Goal: Navigation & Orientation: Find specific page/section

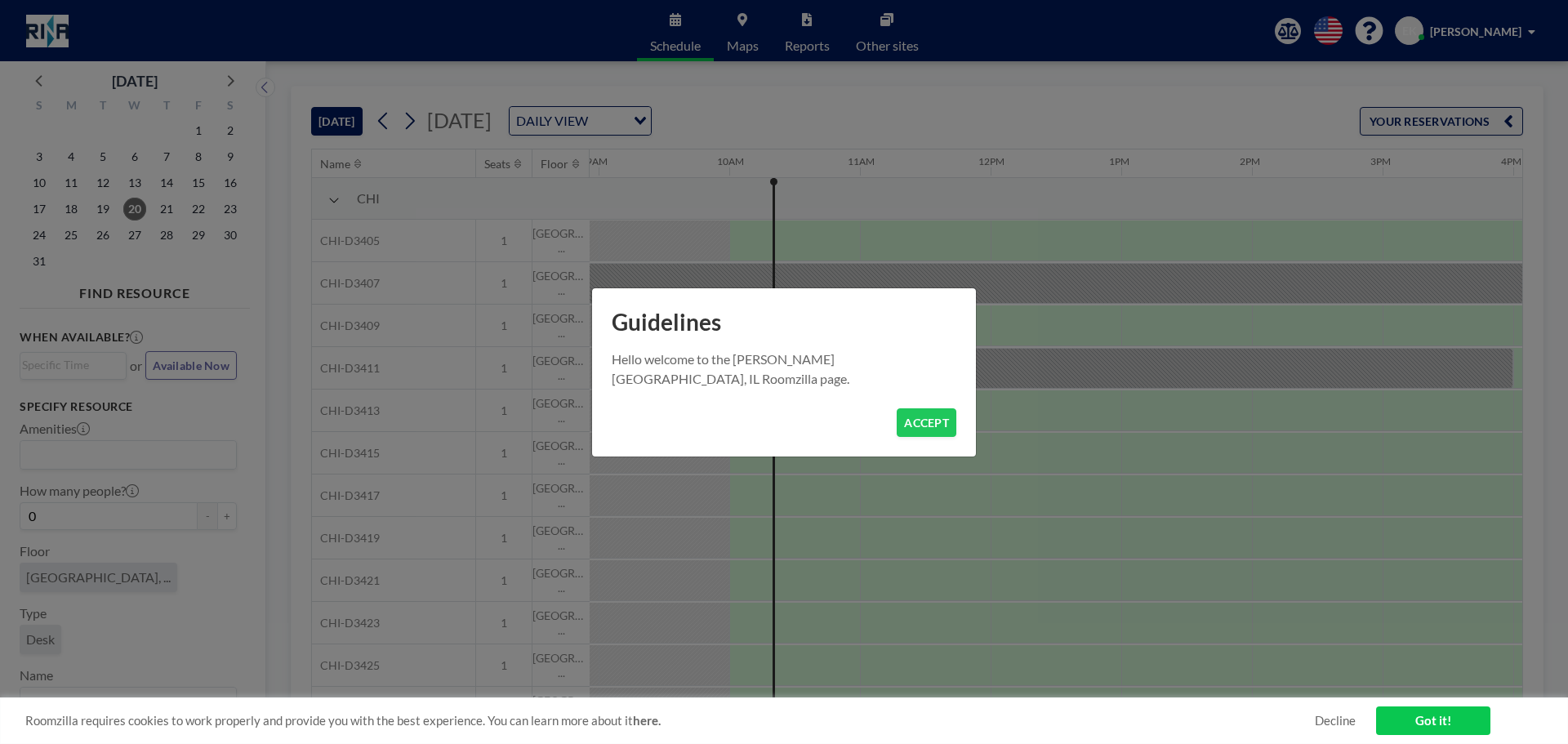
scroll to position [0, 1176]
click at [914, 422] on button "ACCEPT" at bounding box center [927, 423] width 60 height 29
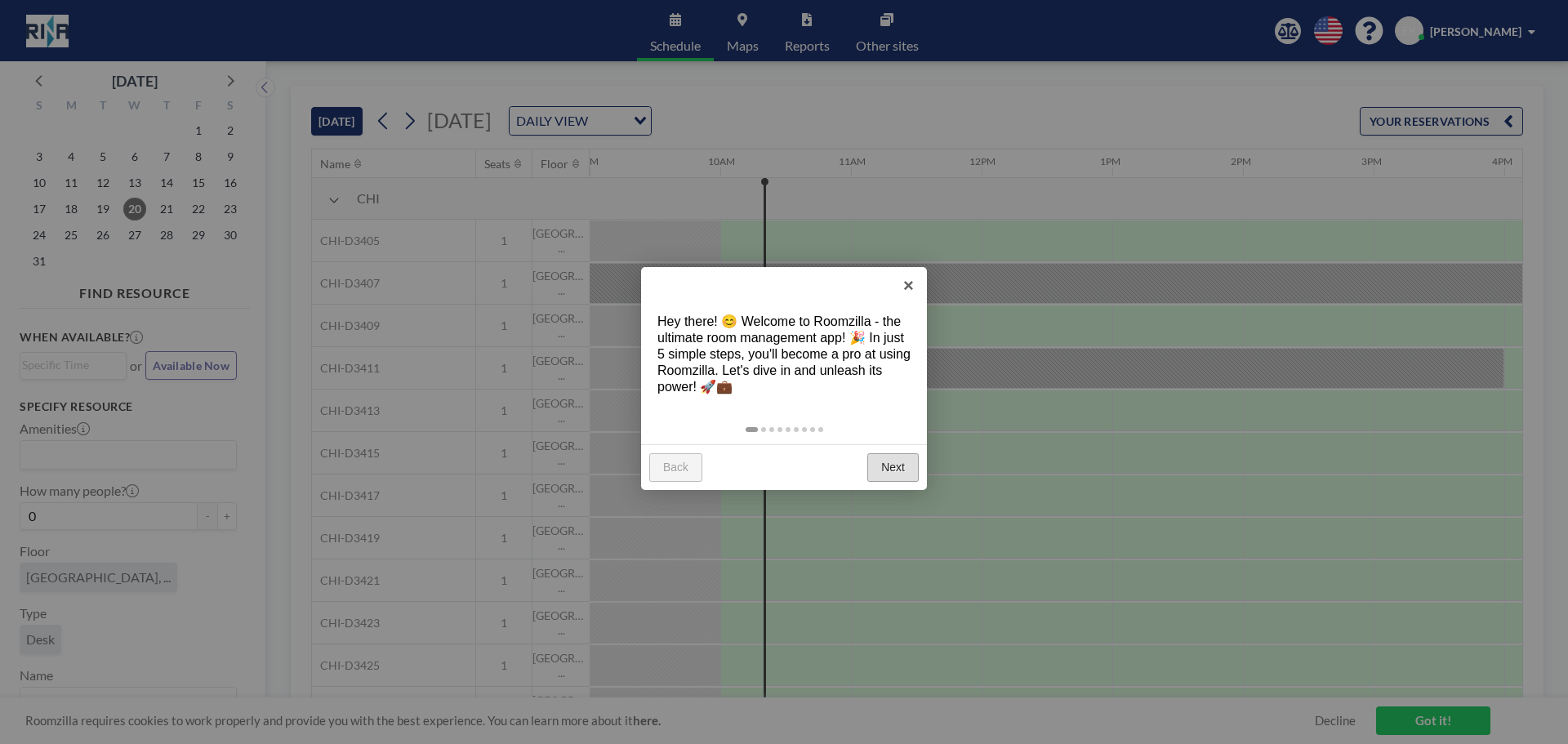
click at [877, 465] on link "Next" at bounding box center [894, 468] width 52 height 30
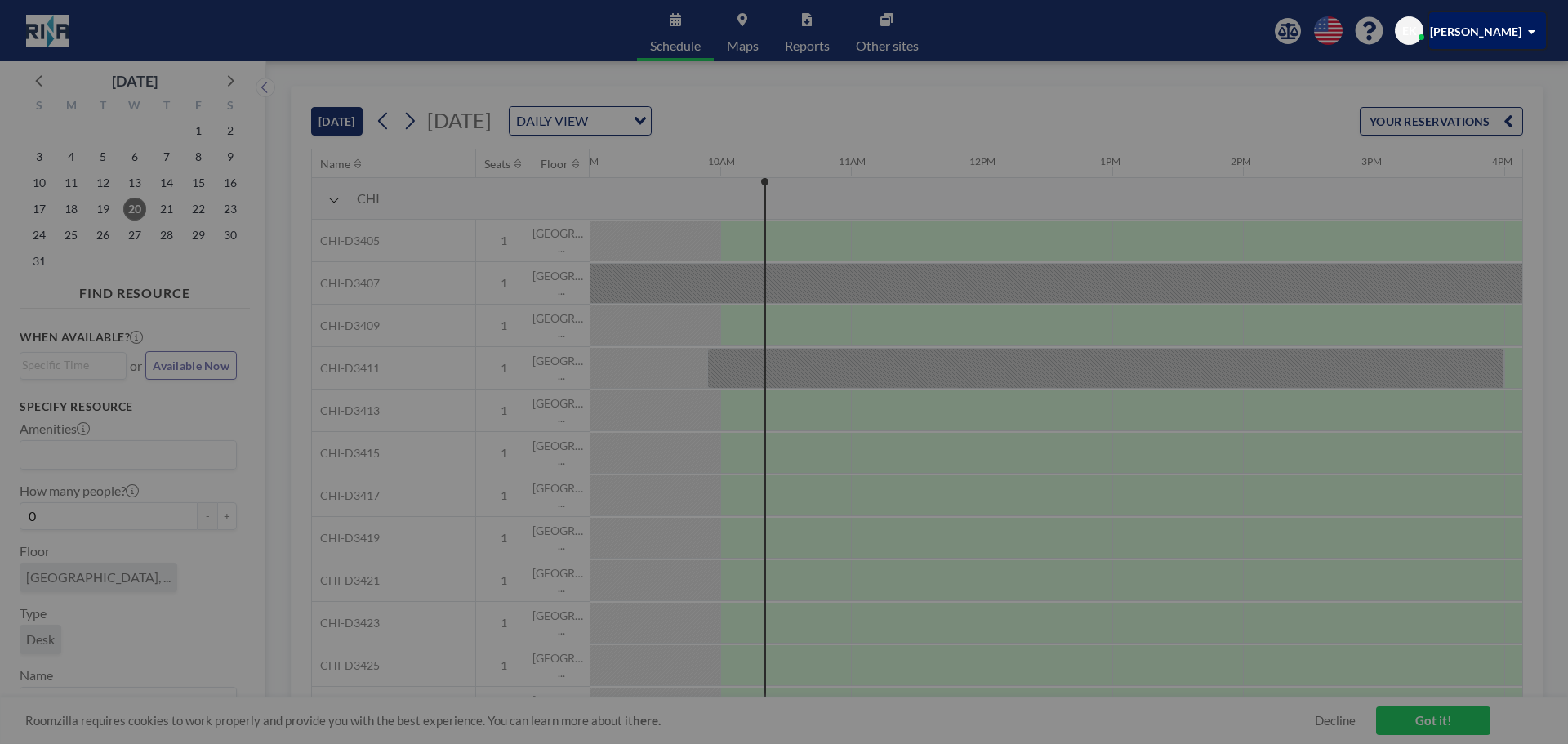
click at [877, 465] on div at bounding box center [784, 372] width 1568 height 744
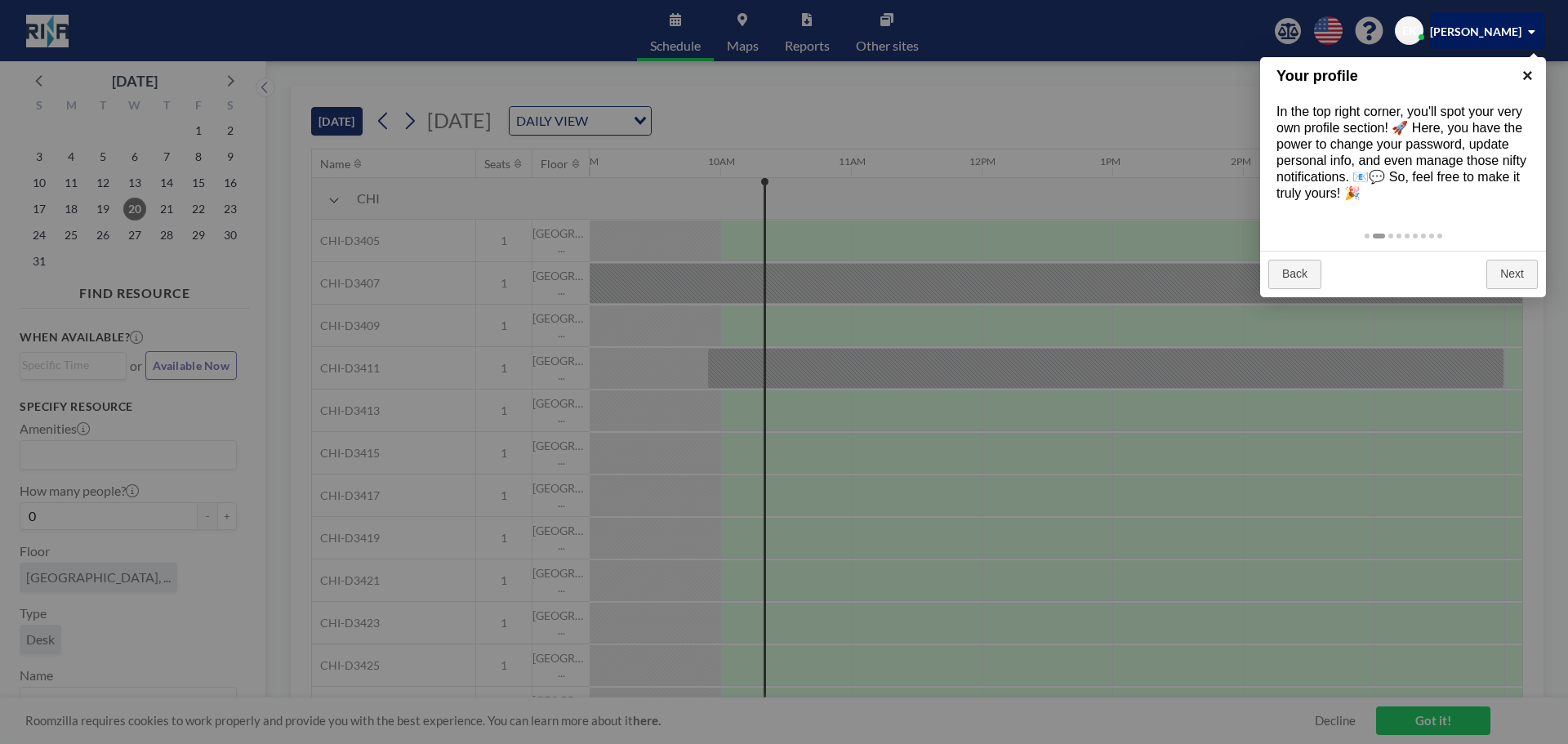
click at [1527, 78] on link "×" at bounding box center [1527, 75] width 37 height 37
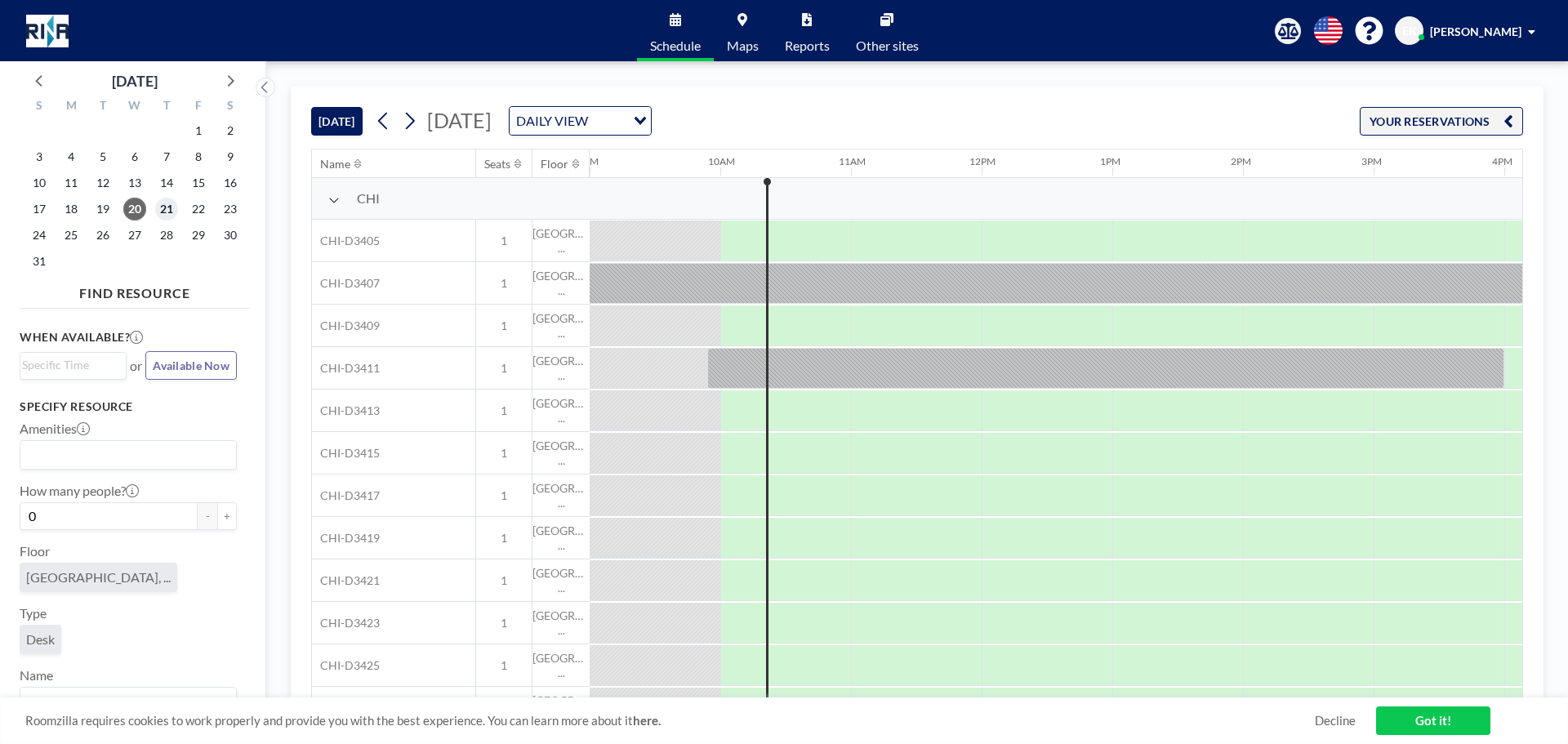
click at [162, 202] on span "21" at bounding box center [166, 209] width 23 height 23
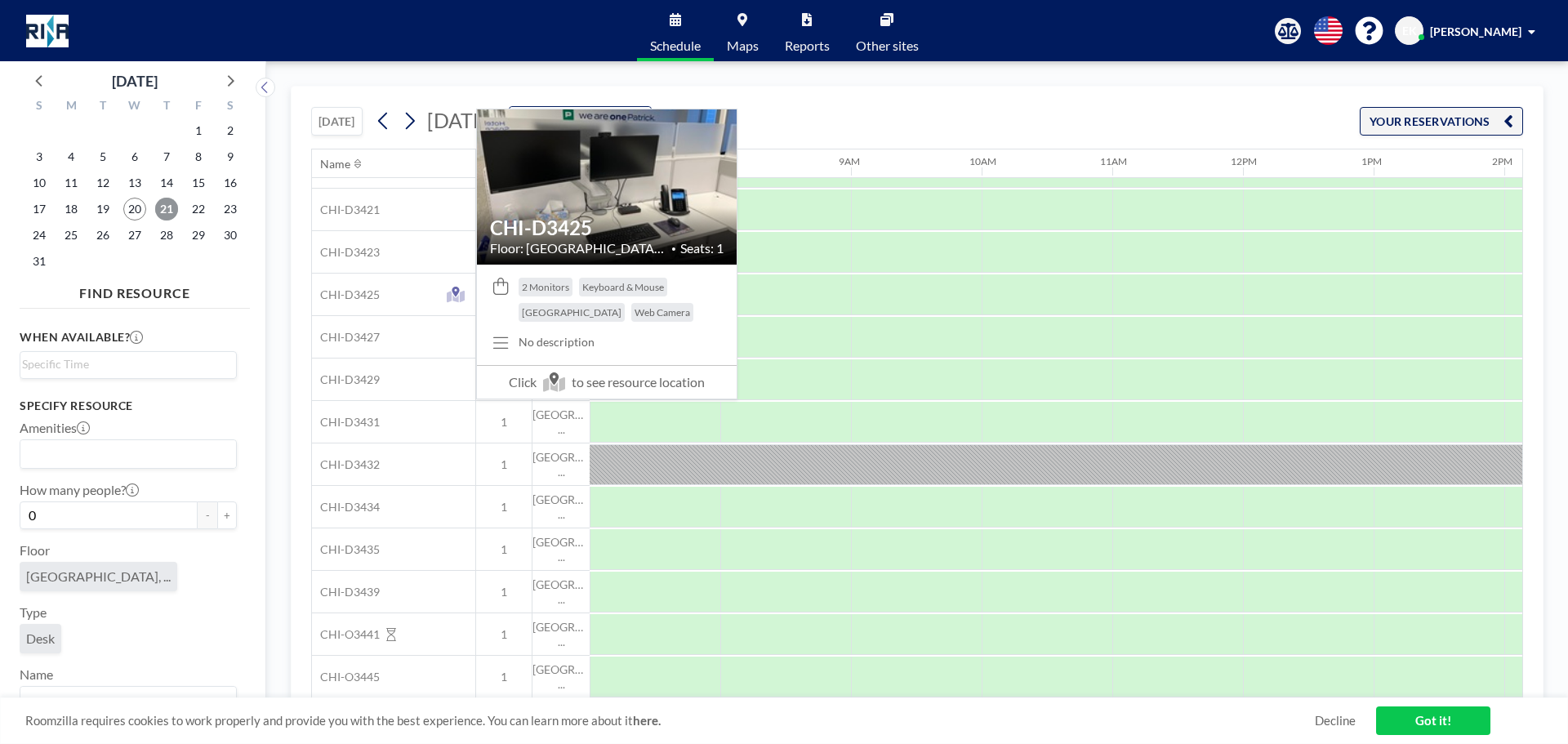
scroll to position [0, 915]
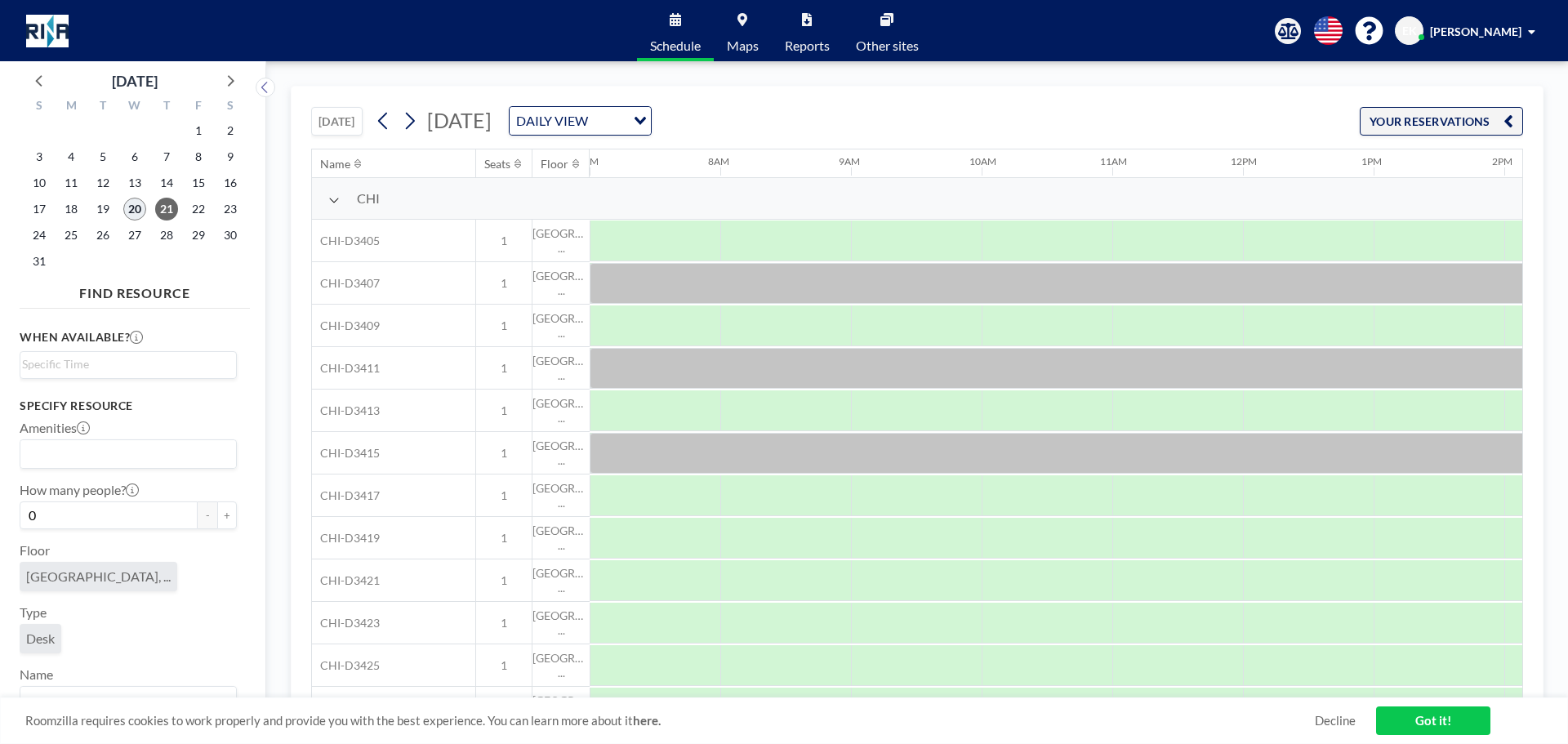
click at [143, 209] on span "20" at bounding box center [135, 209] width 23 height 23
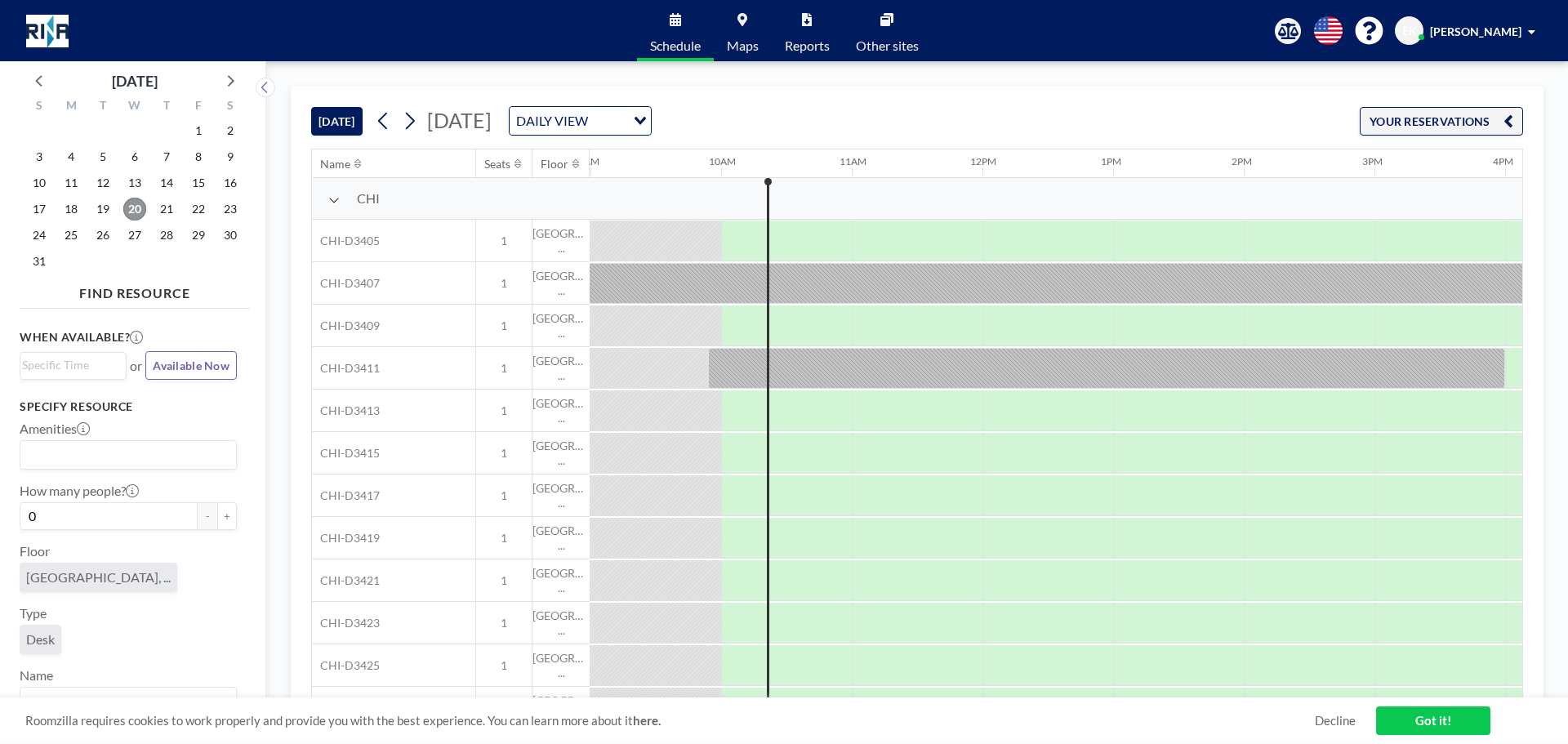
scroll to position [0, 1176]
click at [740, 19] on icon at bounding box center [742, 20] width 10 height 13
